Goal: Check status: Check status

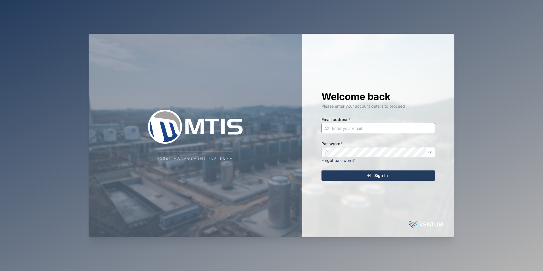
type input "[EMAIL_ADDRESS][DOMAIN_NAME]"
click at [371, 174] on icon "submit" at bounding box center [369, 175] width 5 height 5
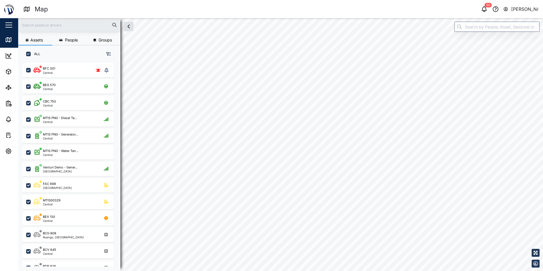
checkbox input "true"
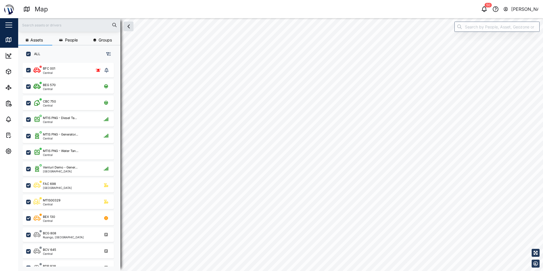
checkbox input "true"
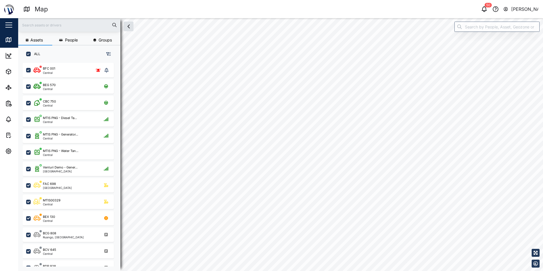
checkbox input "true"
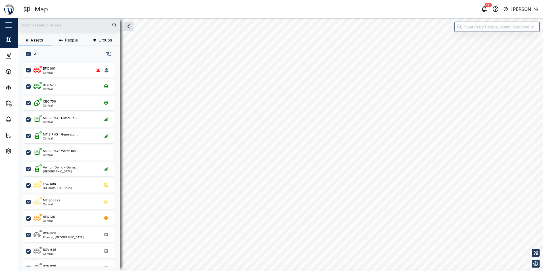
checkbox input "true"
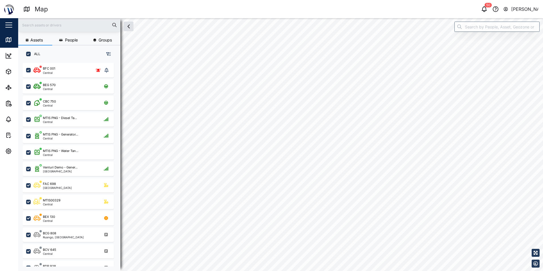
checkbox input "true"
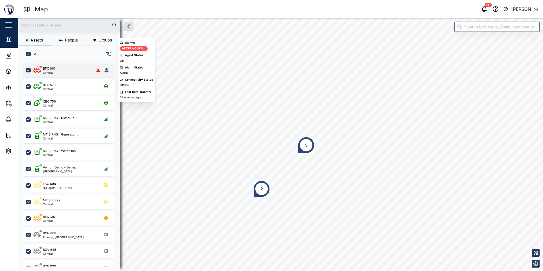
click at [59, 76] on div "BFC 001 Central" at bounding box center [68, 70] width 91 height 15
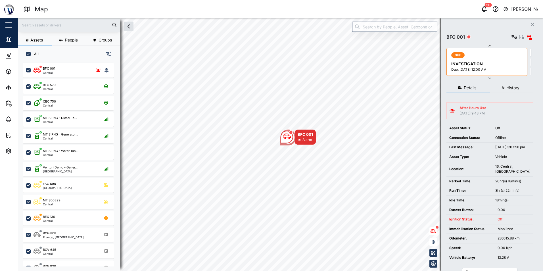
click at [507, 86] on span "History" at bounding box center [512, 88] width 13 height 4
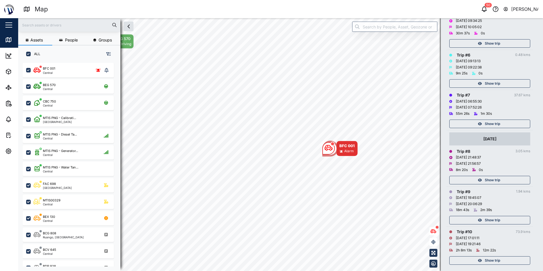
scroll to position [309, 0]
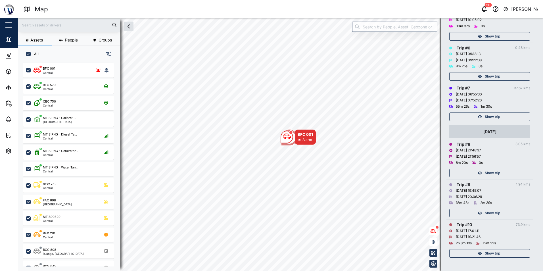
click at [483, 215] on div "Show trip" at bounding box center [489, 213] width 74 height 8
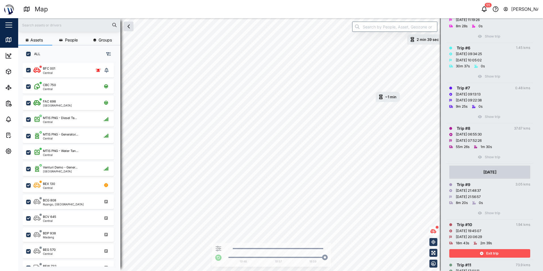
click at [465, 255] on div "Exit trip" at bounding box center [489, 253] width 74 height 8
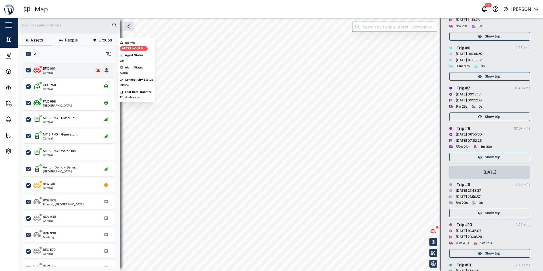
click at [97, 70] on icon "grid" at bounding box center [97, 69] width 5 height 4
click at [86, 70] on div "BFC 001 Central" at bounding box center [68, 70] width 69 height 8
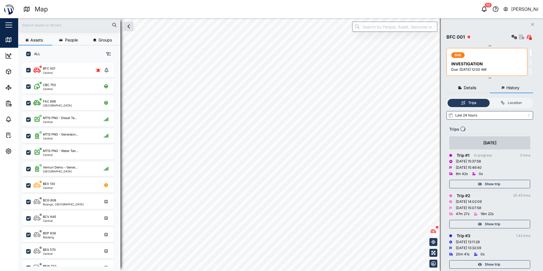
click at [480, 69] on div "Due: [DATE] 12:00 AM" at bounding box center [487, 69] width 72 height 5
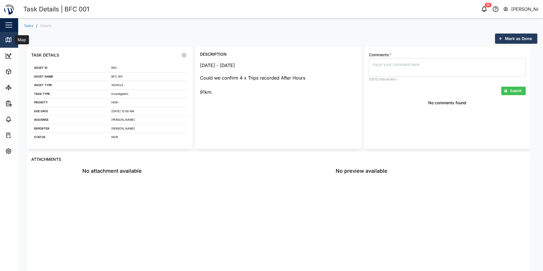
click at [11, 45] on link "Map" at bounding box center [37, 40] width 74 height 16
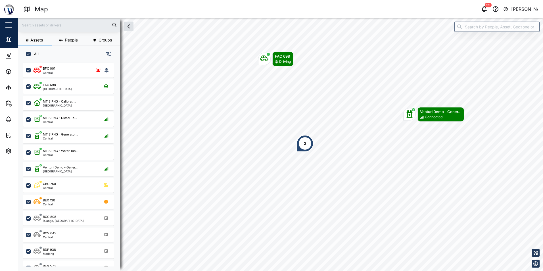
scroll to position [201, 89]
